Goal: Task Accomplishment & Management: Manage account settings

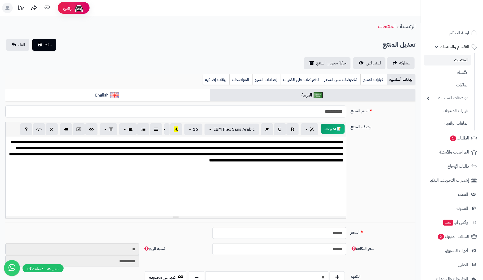
click at [462, 61] on link "المنتجات" at bounding box center [447, 60] width 47 height 11
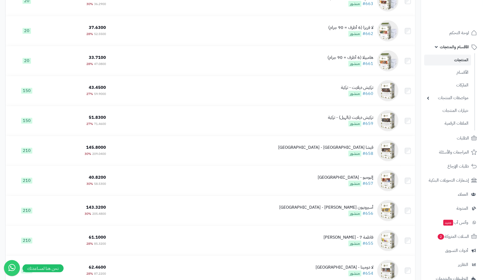
scroll to position [1852, 0]
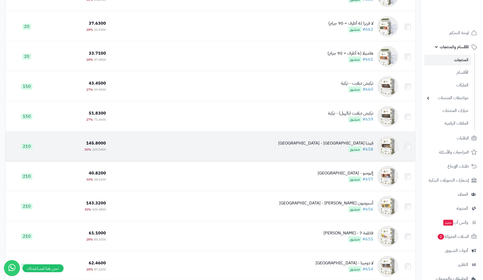
click at [365, 146] on div "قيشا [GEOGRAPHIC_DATA] - [GEOGRAPHIC_DATA]" at bounding box center [325, 143] width 95 height 6
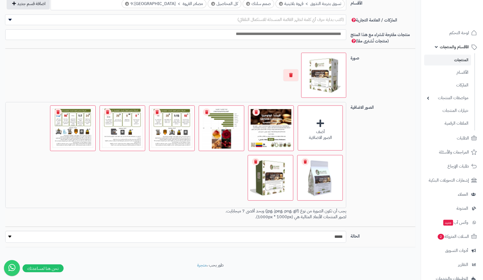
scroll to position [318, 0]
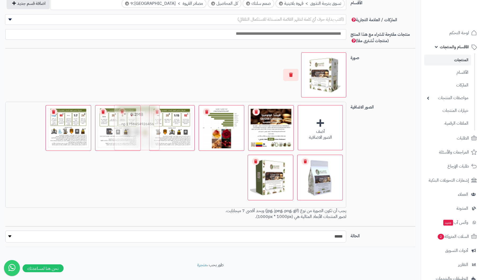
drag, startPoint x: 224, startPoint y: 160, endPoint x: 139, endPoint y: 105, distance: 101.2
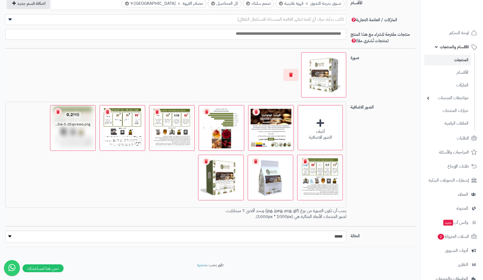
click at [59, 108] on link "Remove file" at bounding box center [57, 111] width 7 height 7
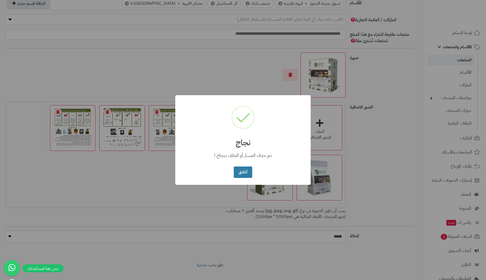
click at [243, 174] on button "أغلاق" at bounding box center [243, 171] width 18 height 11
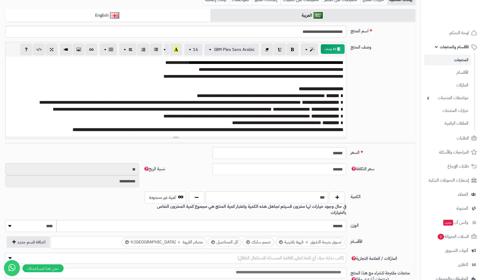
scroll to position [0, 0]
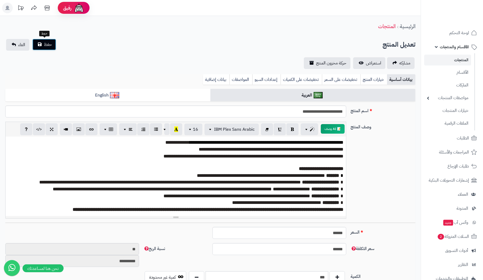
click at [46, 41] on button "حفظ" at bounding box center [44, 45] width 24 height 12
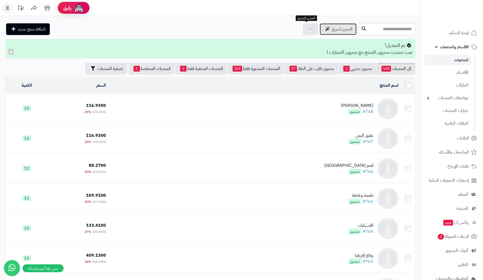
click at [319, 27] on link "التحرير لسريع" at bounding box center [337, 29] width 37 height 12
click at [332, 27] on span "التحرير لسريع" at bounding box center [342, 29] width 20 height 6
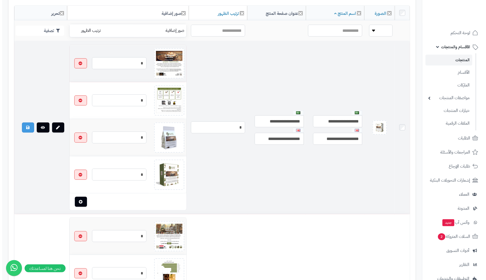
scroll to position [159, 0]
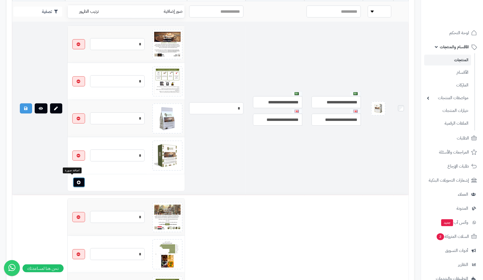
click at [77, 181] on icon "button" at bounding box center [79, 182] width 4 height 4
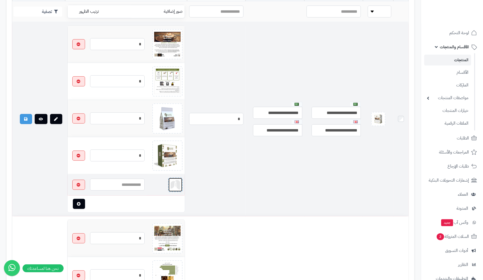
click at [170, 182] on img at bounding box center [175, 184] width 11 height 11
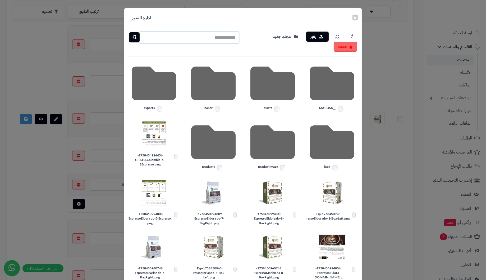
click at [181, 35] on input "text" at bounding box center [189, 37] width 100 height 12
paste input "**********"
type input "**********"
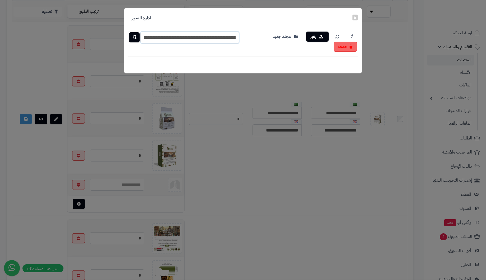
scroll to position [0, -148]
drag, startPoint x: 223, startPoint y: 35, endPoint x: 43, endPoint y: 37, distance: 179.5
click at [43, 37] on div "**********" at bounding box center [243, 140] width 486 height 280
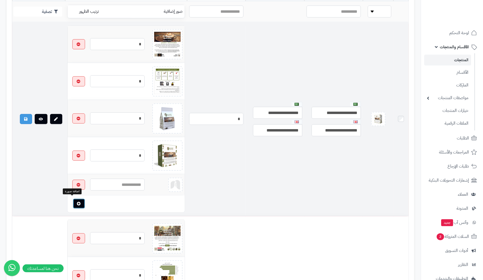
click at [77, 201] on icon "button" at bounding box center [79, 203] width 4 height 4
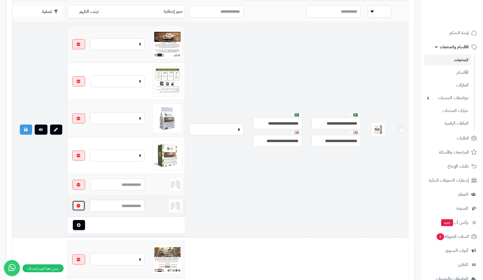
click at [77, 204] on icon "button" at bounding box center [79, 206] width 4 height 4
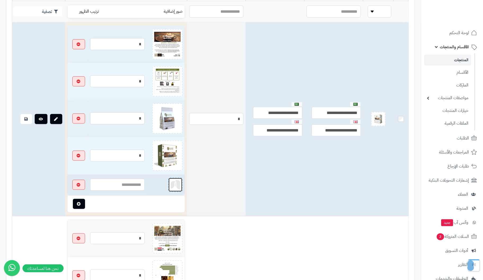
click at [170, 181] on img at bounding box center [175, 184] width 11 height 11
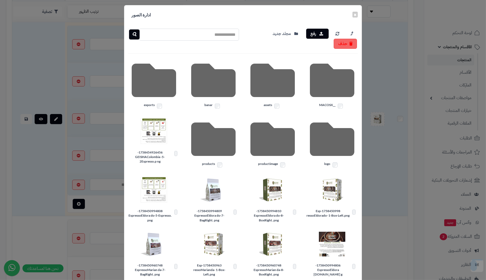
scroll to position [0, 0]
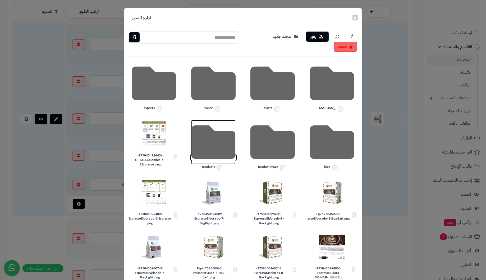
click at [218, 146] on icon at bounding box center [213, 142] width 44 height 44
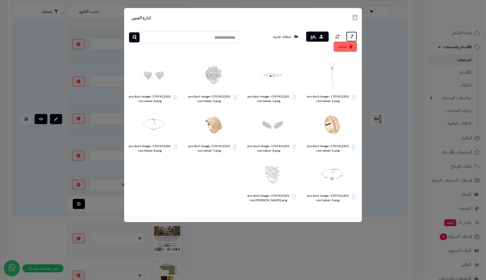
click at [352, 34] on icon at bounding box center [352, 36] width 2 height 7
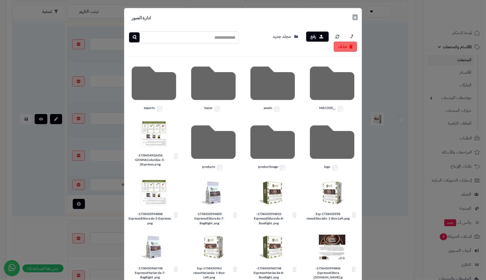
click at [357, 16] on button "×" at bounding box center [355, 17] width 5 height 6
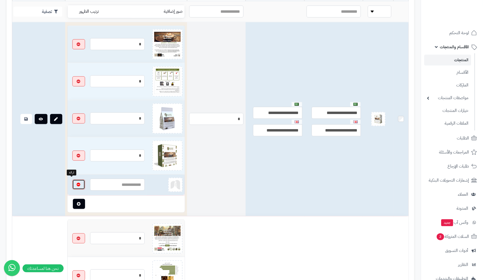
click at [77, 182] on icon "button" at bounding box center [79, 184] width 4 height 4
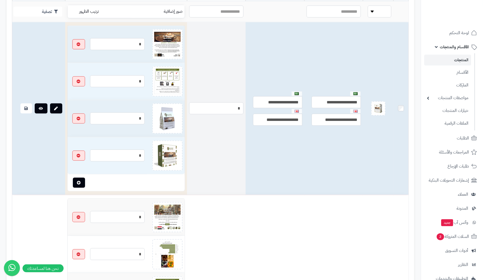
click at [120, 182] on td at bounding box center [136, 182] width 97 height 16
click at [73, 182] on button "button" at bounding box center [79, 182] width 12 height 10
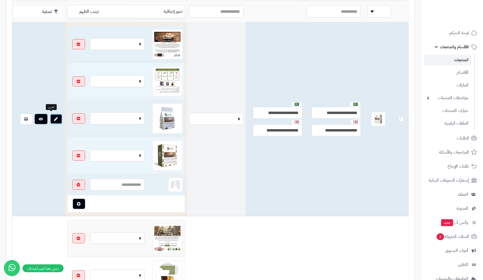
click at [54, 116] on link at bounding box center [56, 119] width 12 height 10
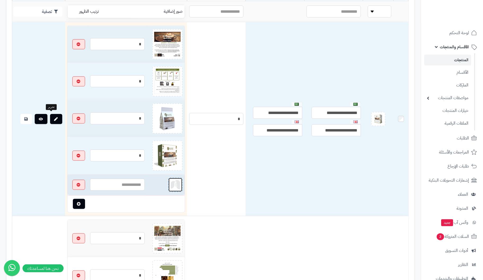
click at [170, 182] on img at bounding box center [175, 184] width 11 height 11
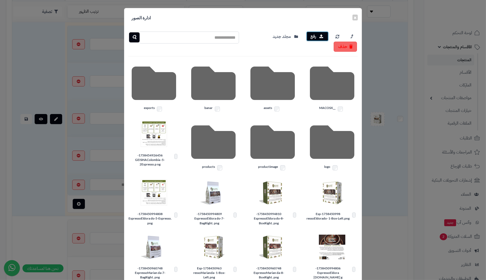
click at [322, 37] on icon "button" at bounding box center [322, 36] width 4 height 4
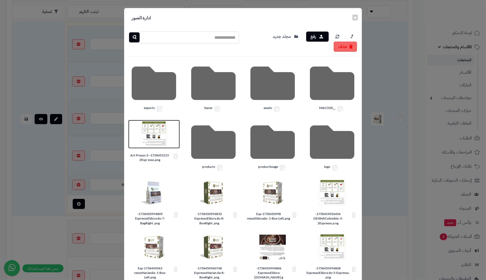
click at [154, 134] on img at bounding box center [154, 134] width 26 height 26
click at [358, 16] on button "×" at bounding box center [355, 17] width 5 height 6
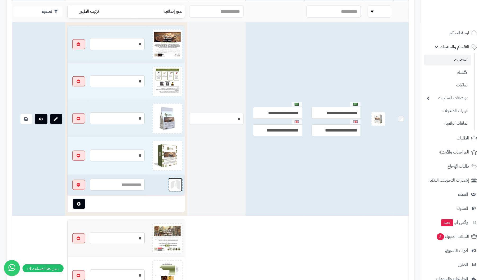
click at [170, 184] on img at bounding box center [175, 184] width 11 height 11
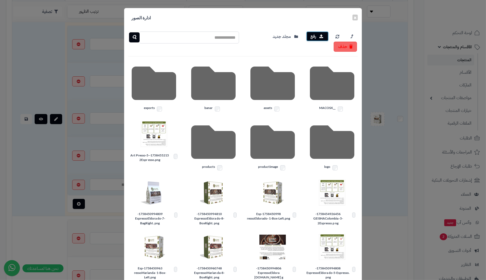
click at [320, 35] on button "رفع" at bounding box center [317, 36] width 22 height 10
click at [160, 136] on img at bounding box center [154, 134] width 26 height 26
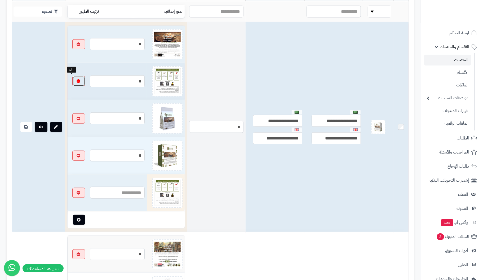
click at [77, 79] on icon "button" at bounding box center [79, 81] width 4 height 4
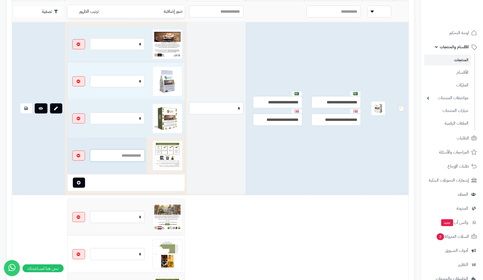
click at [122, 153] on input "text" at bounding box center [117, 155] width 55 height 12
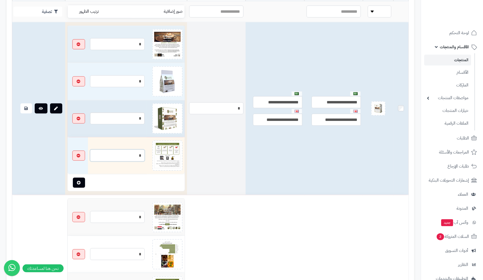
type input "*"
click at [105, 118] on input "*" at bounding box center [117, 118] width 55 height 12
click at [22, 104] on link at bounding box center [26, 108] width 12 height 10
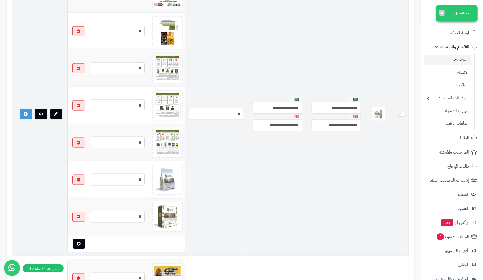
scroll to position [397, 0]
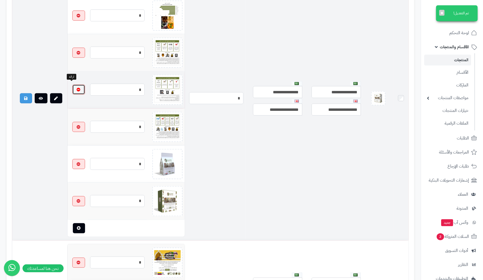
click at [74, 87] on button "button" at bounding box center [78, 89] width 13 height 10
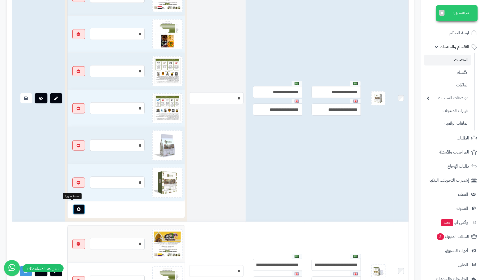
click at [77, 207] on icon "button" at bounding box center [79, 209] width 4 height 4
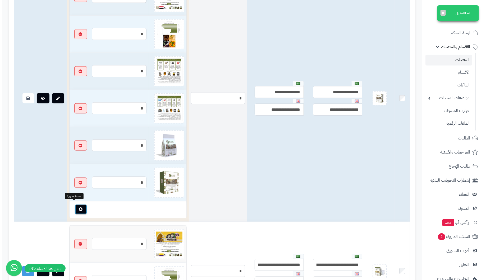
scroll to position [389, 0]
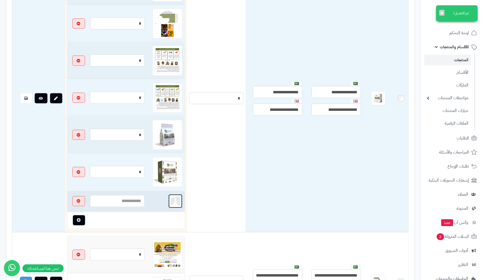
click at [170, 197] on img at bounding box center [175, 201] width 11 height 11
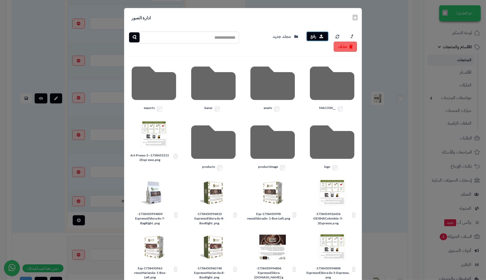
click at [320, 35] on button "رفع" at bounding box center [317, 36] width 22 height 10
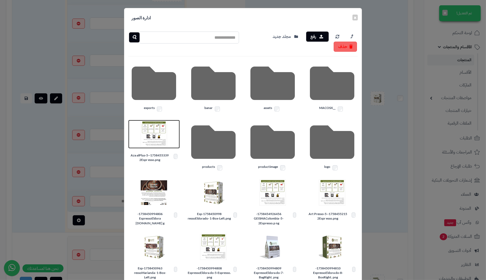
click at [154, 138] on img at bounding box center [154, 134] width 26 height 26
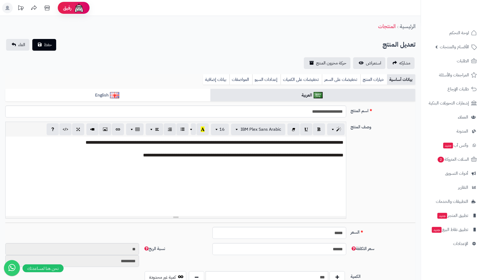
scroll to position [42, 0]
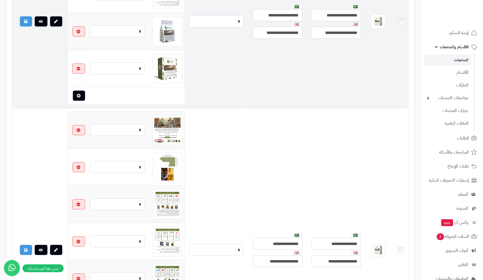
scroll to position [283, 0]
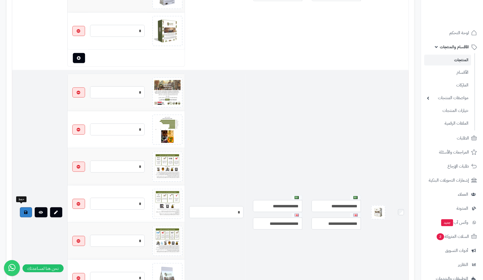
click at [24, 210] on icon at bounding box center [25, 212] width 3 height 4
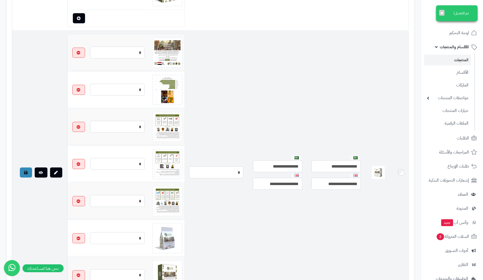
scroll to position [336, 0]
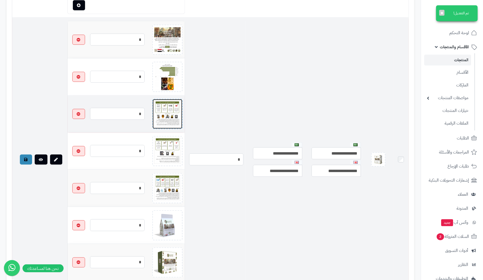
click at [165, 115] on img at bounding box center [167, 114] width 26 height 26
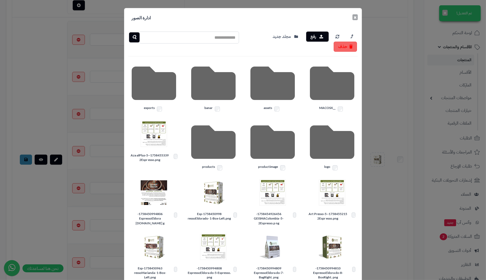
click at [358, 17] on button "×" at bounding box center [355, 17] width 5 height 6
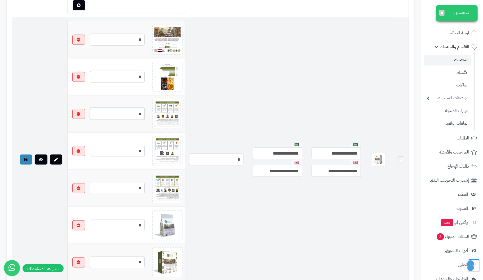
drag, startPoint x: 130, startPoint y: 110, endPoint x: 200, endPoint y: 107, distance: 70.5
click at [200, 107] on tr "**********" at bounding box center [210, 159] width 396 height 283
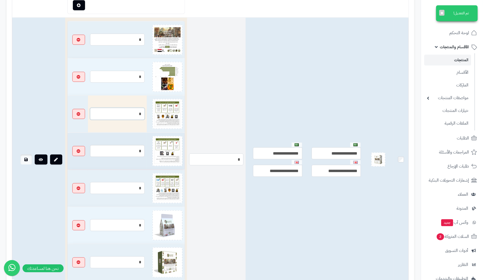
type input "*"
drag, startPoint x: 125, startPoint y: 146, endPoint x: 181, endPoint y: 149, distance: 55.9
click at [181, 149] on tr "**********" at bounding box center [210, 159] width 396 height 283
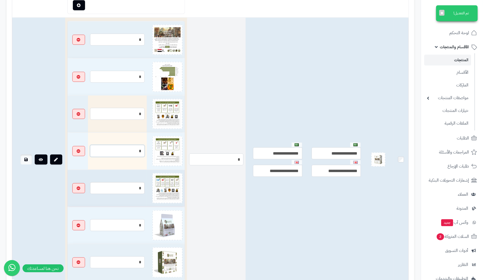
type input "*"
drag, startPoint x: 127, startPoint y: 183, endPoint x: 179, endPoint y: 183, distance: 51.9
click at [179, 183] on tr "**********" at bounding box center [210, 159] width 396 height 283
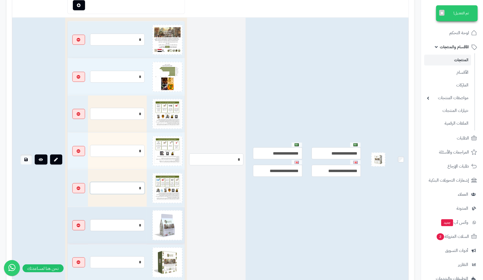
type input "*"
click at [121, 222] on input "*" at bounding box center [117, 225] width 55 height 12
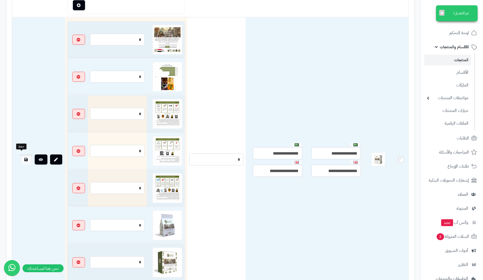
click at [25, 157] on icon at bounding box center [26, 159] width 3 height 4
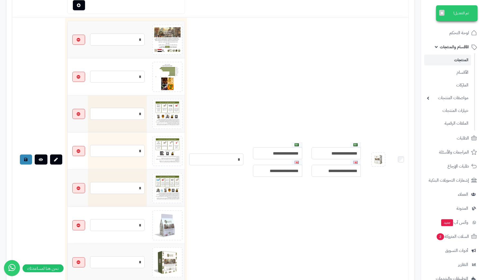
click at [465, 60] on link "المنتجات" at bounding box center [447, 60] width 47 height 11
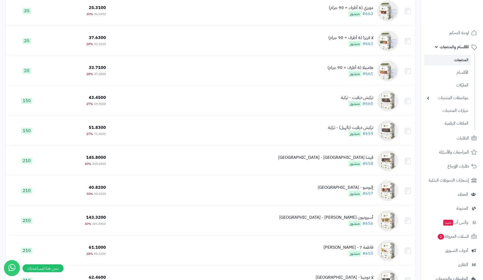
scroll to position [2842, 0]
